Goal: Leave review/rating: Leave review/rating

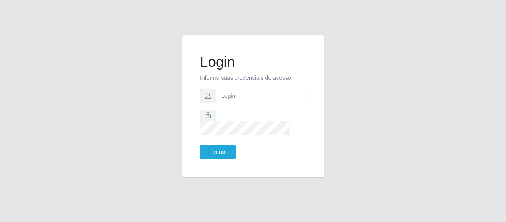
type input "[EMAIL_ADDRESS][DOMAIN_NAME]"
click at [215, 150] on button "Entrar" at bounding box center [218, 152] width 36 height 14
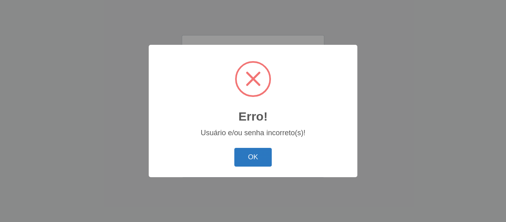
click at [257, 155] on button "OK" at bounding box center [253, 157] width 38 height 19
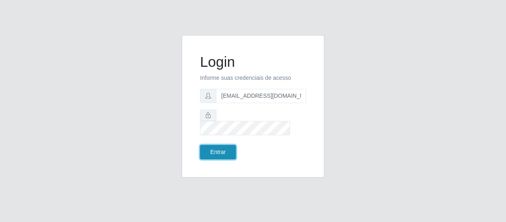
click at [229, 145] on button "Entrar" at bounding box center [218, 152] width 36 height 14
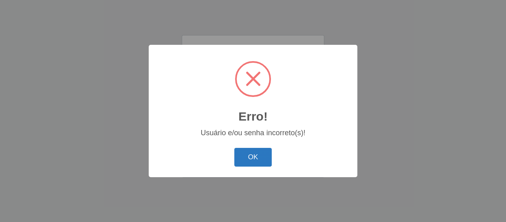
click at [259, 152] on button "OK" at bounding box center [253, 157] width 38 height 19
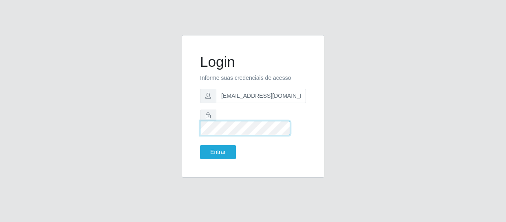
click at [200, 145] on button "Entrar" at bounding box center [218, 152] width 36 height 14
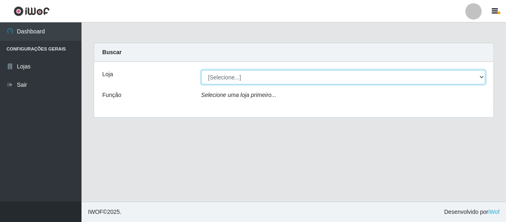
click at [463, 75] on select "[Selecione...] SuperFácil Atacado - São Gonçalo do Amarante" at bounding box center [343, 77] width 284 height 14
select select "408"
click at [201, 70] on select "[Selecione...] SuperFácil Atacado - São Gonçalo do Amarante" at bounding box center [343, 77] width 284 height 14
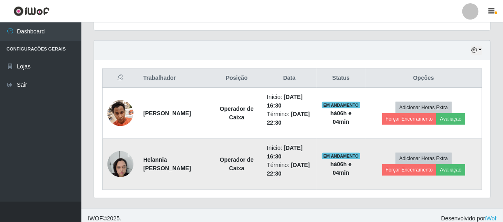
scroll to position [275, 0]
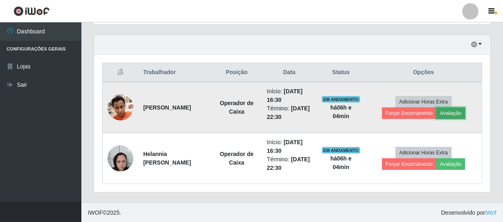
click at [448, 113] on button "Avaliação" at bounding box center [451, 113] width 29 height 11
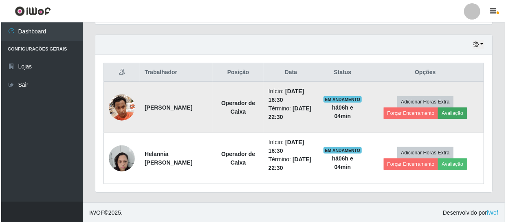
scroll to position [169, 393]
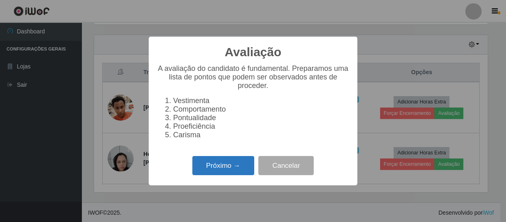
click at [236, 166] on button "Próximo →" at bounding box center [223, 165] width 62 height 19
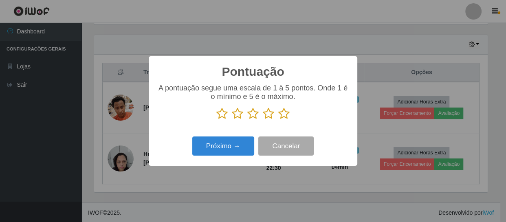
click at [282, 114] on icon at bounding box center [283, 114] width 11 height 12
click at [278, 120] on input "radio" at bounding box center [278, 120] width 0 height 0
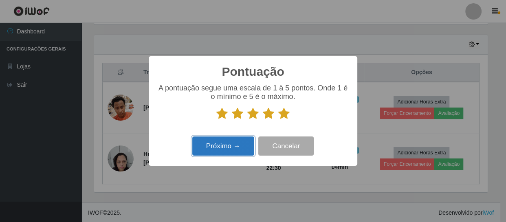
click at [228, 153] on button "Próximo →" at bounding box center [223, 145] width 62 height 19
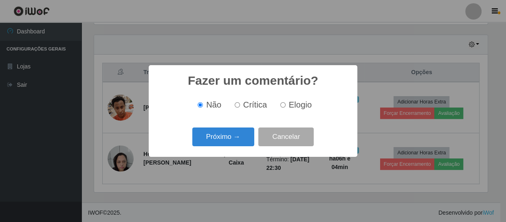
click at [283, 106] on input "Elogio" at bounding box center [282, 104] width 5 height 5
radio input "true"
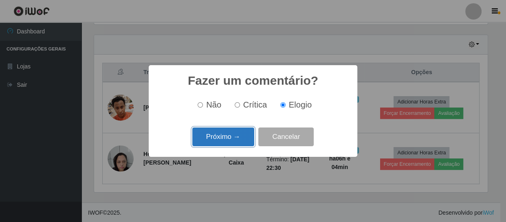
click at [236, 138] on button "Próximo →" at bounding box center [223, 136] width 62 height 19
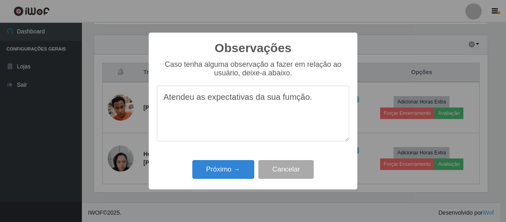
click at [294, 102] on textarea "Atendeu as expectativas da sua fumção." at bounding box center [253, 114] width 192 height 56
drag, startPoint x: 310, startPoint y: 104, endPoint x: 154, endPoint y: 101, distance: 156.0
click at [154, 101] on div "Observações × Caso tenha alguma observação a fazer em relação ao usuário, deixe…" at bounding box center [253, 111] width 209 height 157
type textarea "Atendeu as expectativas da sua função."
click at [209, 169] on button "Próximo →" at bounding box center [223, 169] width 62 height 19
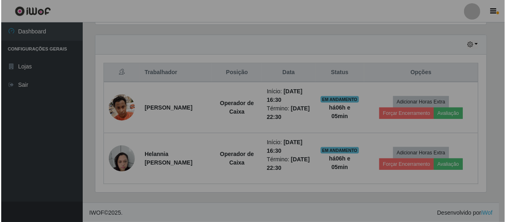
scroll to position [169, 397]
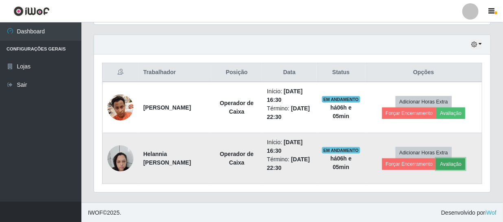
click at [458, 164] on button "Avaliação" at bounding box center [451, 163] width 29 height 11
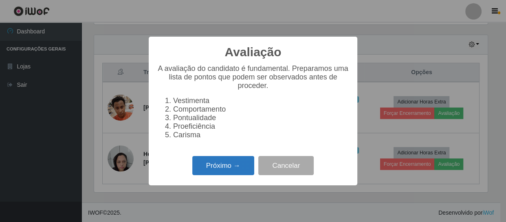
click at [228, 173] on button "Próximo →" at bounding box center [223, 165] width 62 height 19
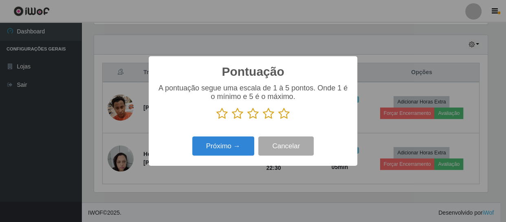
scroll to position [407115, 406890]
click at [282, 114] on icon at bounding box center [283, 114] width 11 height 12
click at [278, 120] on input "radio" at bounding box center [278, 120] width 0 height 0
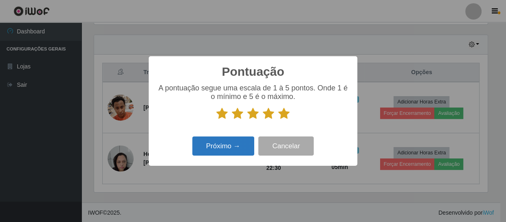
drag, startPoint x: 236, startPoint y: 156, endPoint x: 247, endPoint y: 149, distance: 13.3
click at [239, 154] on div "Próximo → Cancelar" at bounding box center [253, 145] width 192 height 23
click at [235, 147] on button "Próximo →" at bounding box center [223, 145] width 62 height 19
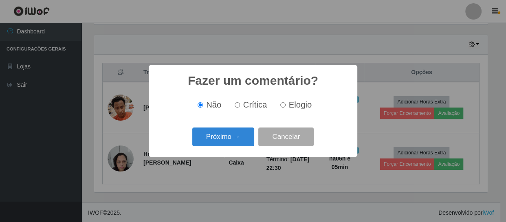
click at [286, 108] on label "Elogio" at bounding box center [294, 104] width 35 height 9
click at [286, 108] on input "Elogio" at bounding box center [282, 104] width 5 height 5
radio input "true"
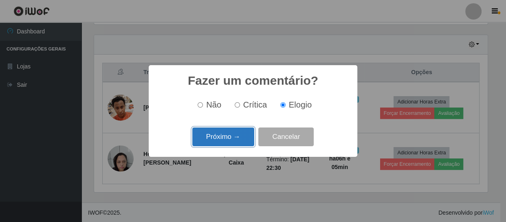
click at [240, 136] on button "Próximo →" at bounding box center [223, 136] width 62 height 19
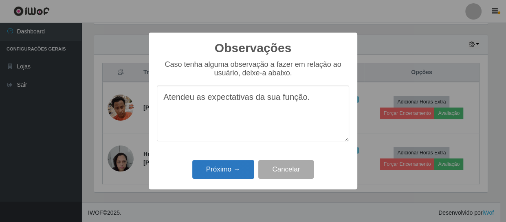
type textarea "Atendeu as expectativas da sua função."
click at [229, 168] on button "Próximo →" at bounding box center [223, 169] width 62 height 19
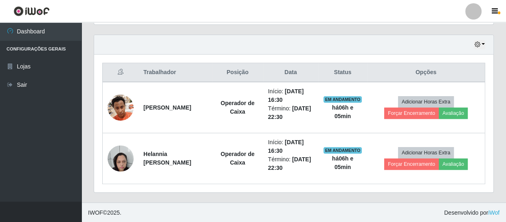
scroll to position [169, 397]
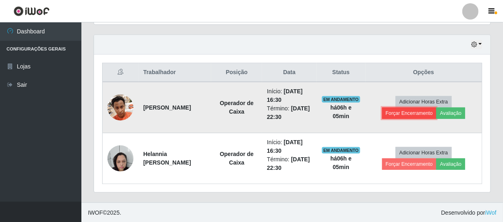
click at [424, 112] on button "Forçar Encerramento" at bounding box center [409, 113] width 55 height 11
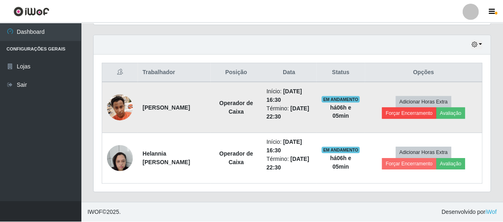
scroll to position [169, 393]
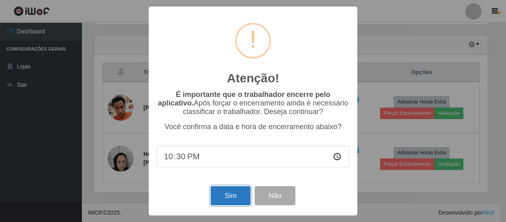
click at [238, 196] on button "Sim" at bounding box center [231, 195] width 40 height 19
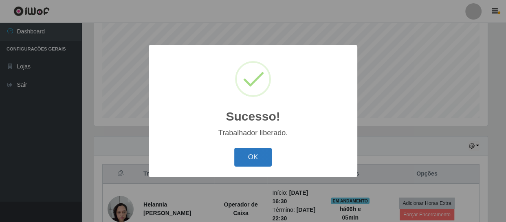
click at [240, 154] on button "OK" at bounding box center [253, 157] width 38 height 19
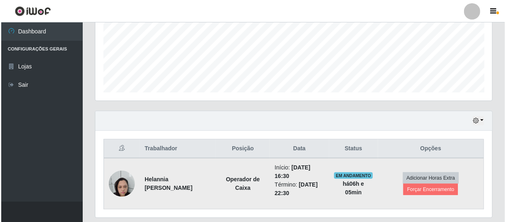
scroll to position [224, 0]
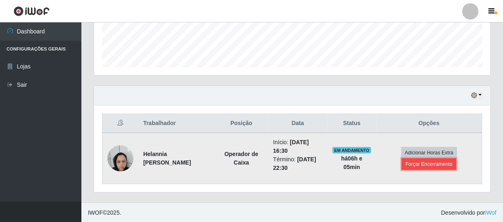
click at [413, 163] on button "Forçar Encerramento" at bounding box center [429, 163] width 55 height 11
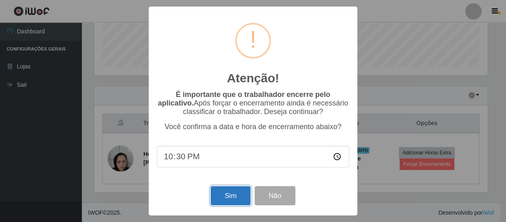
click at [243, 195] on button "Sim" at bounding box center [231, 195] width 40 height 19
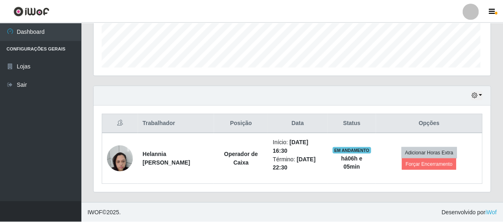
scroll to position [0, 0]
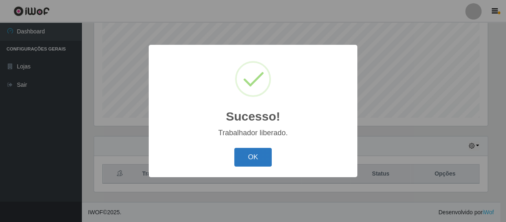
click at [255, 163] on button "OK" at bounding box center [253, 157] width 38 height 19
